Goal: Transaction & Acquisition: Purchase product/service

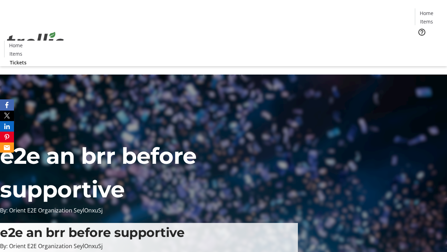
click at [421, 41] on span "Tickets" at bounding box center [429, 44] width 17 height 7
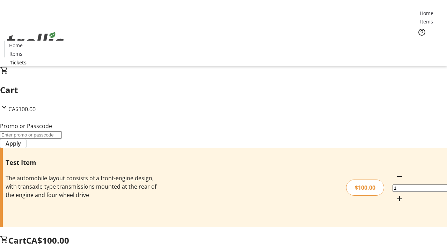
type input "PERCENT"
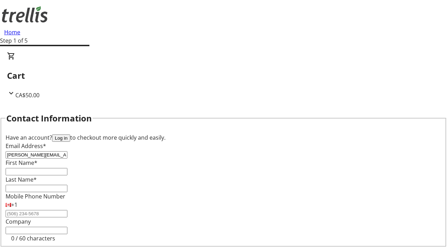
type input "[PERSON_NAME][EMAIL_ADDRESS][DOMAIN_NAME]"
type input "[PERSON_NAME]"
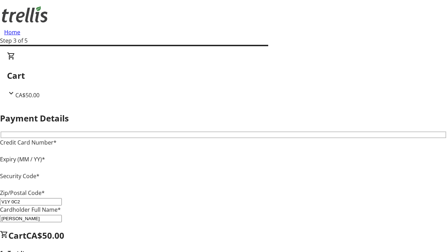
type input "V1Y 0C2"
